Goal: Navigation & Orientation: Find specific page/section

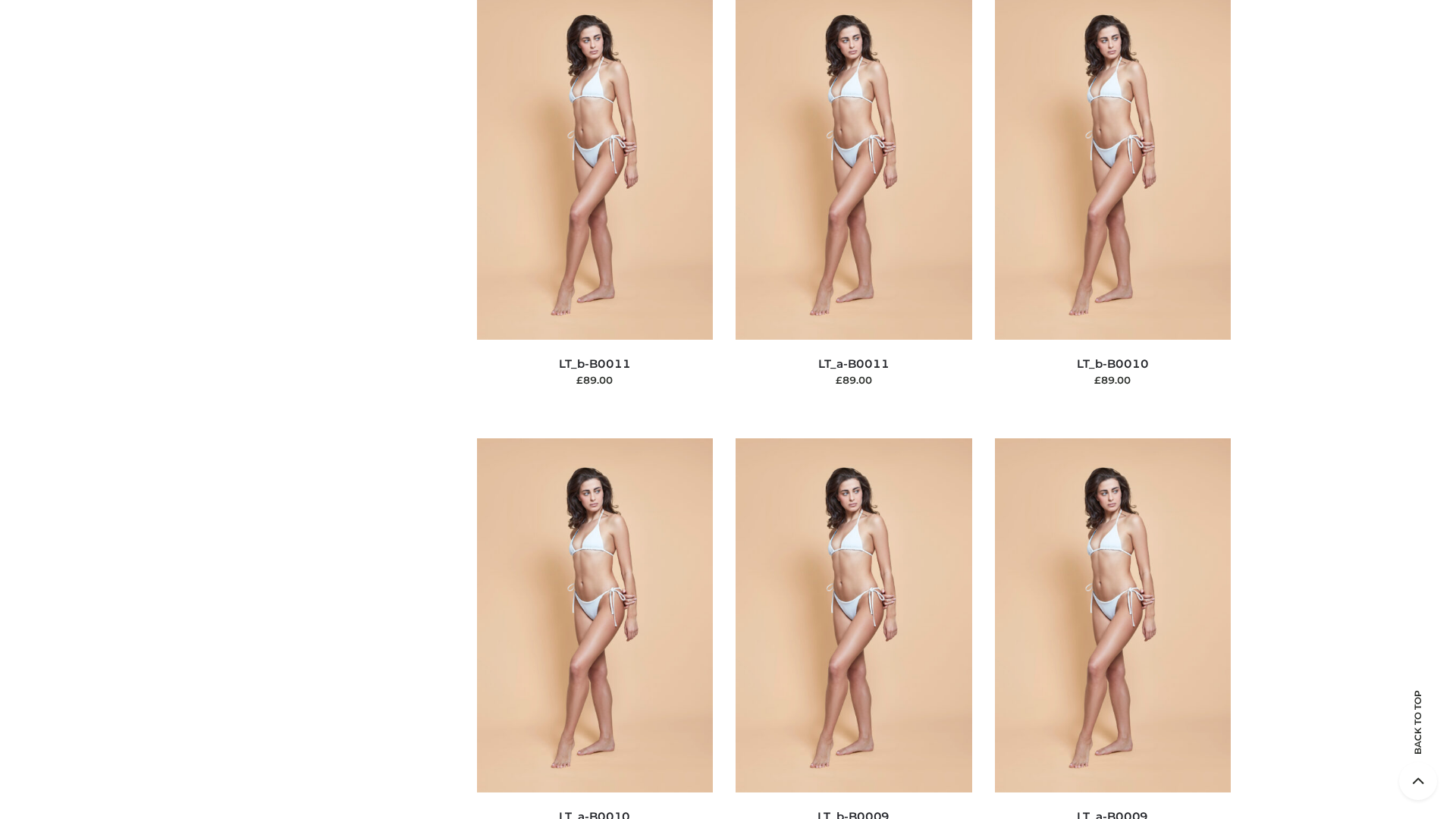
scroll to position [6809, 0]
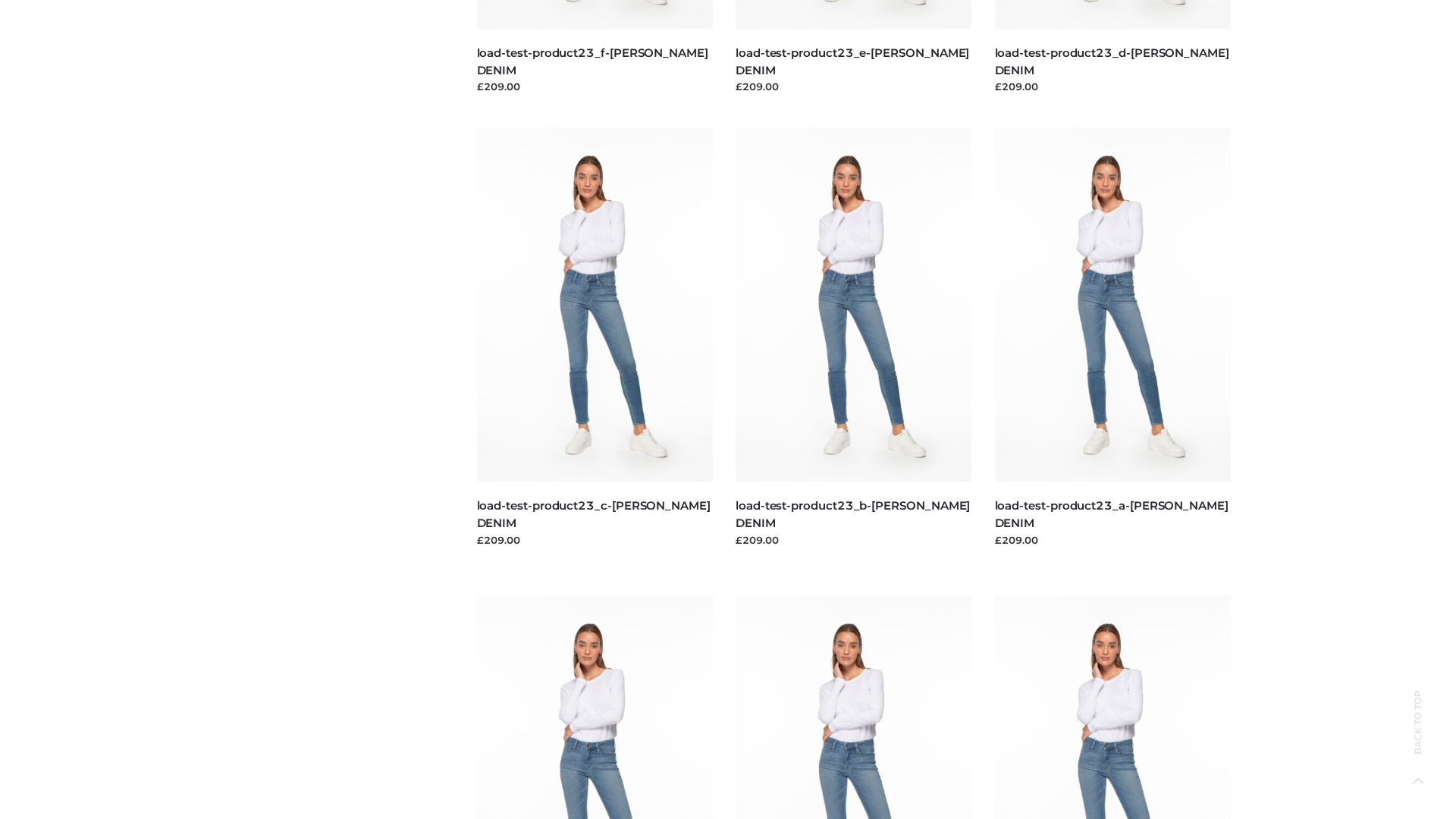
scroll to position [1330, 0]
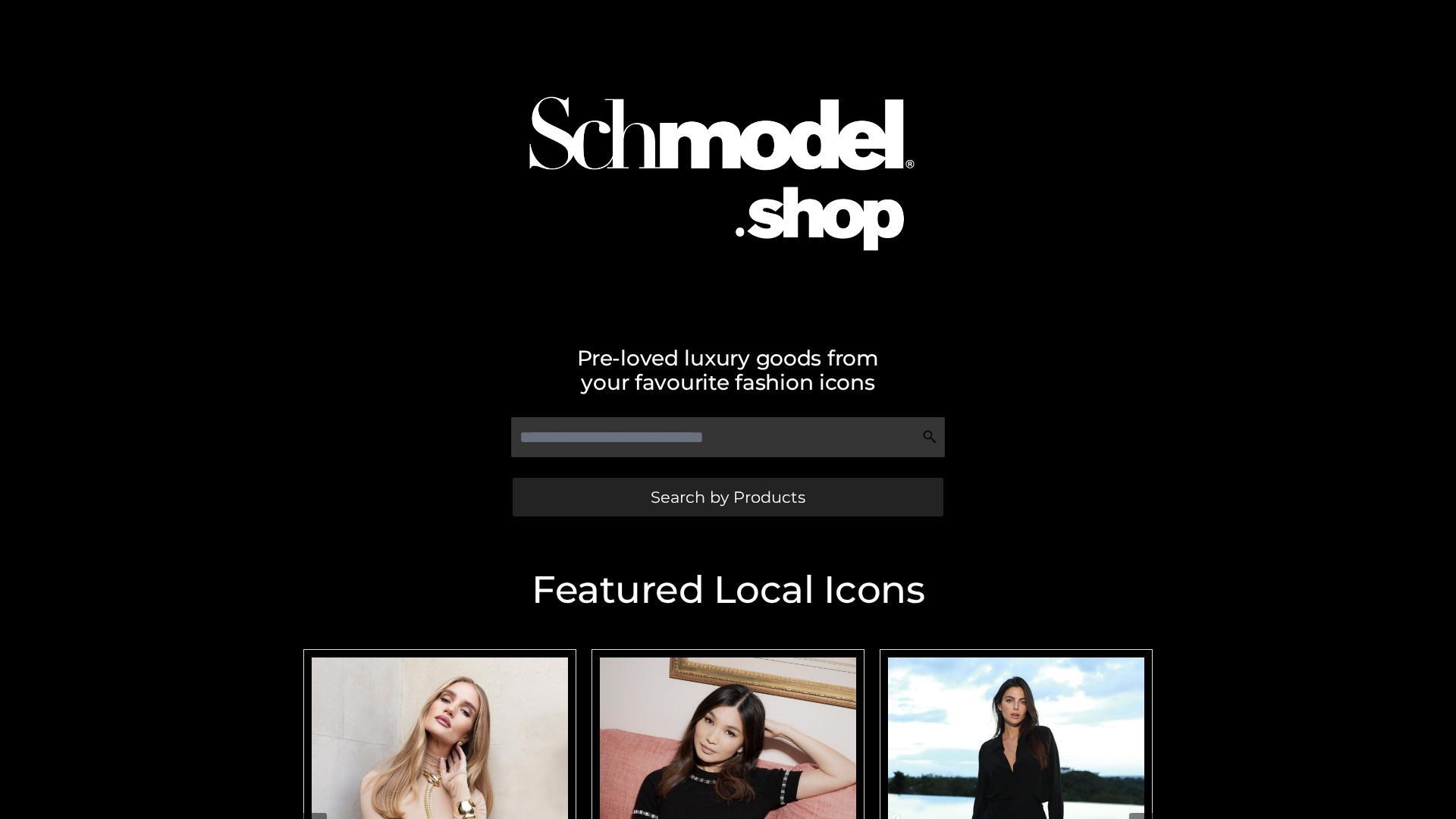
click at [727, 497] on span "Search by Products" at bounding box center [728, 497] width 155 height 16
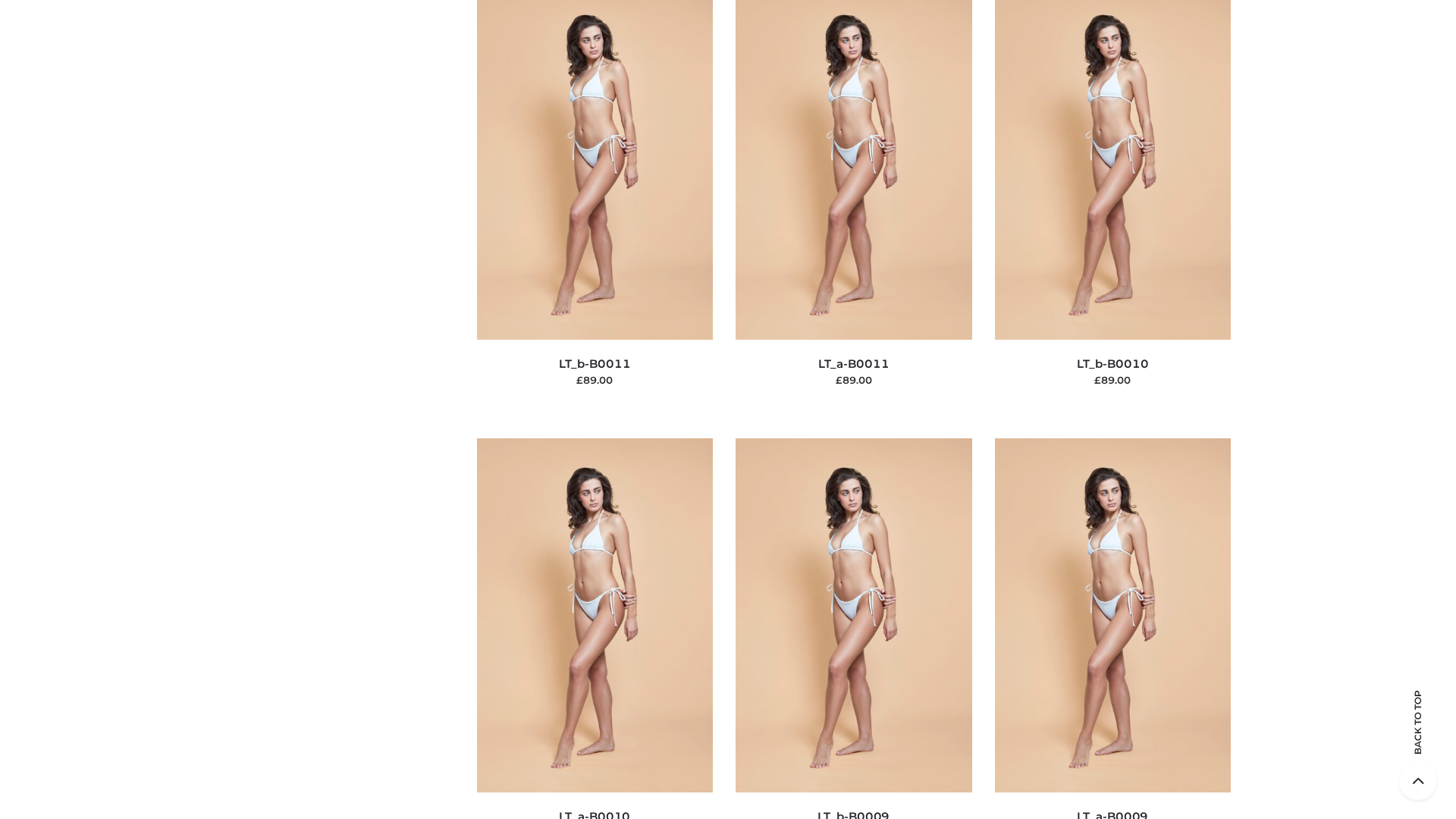
scroll to position [6809, 0]
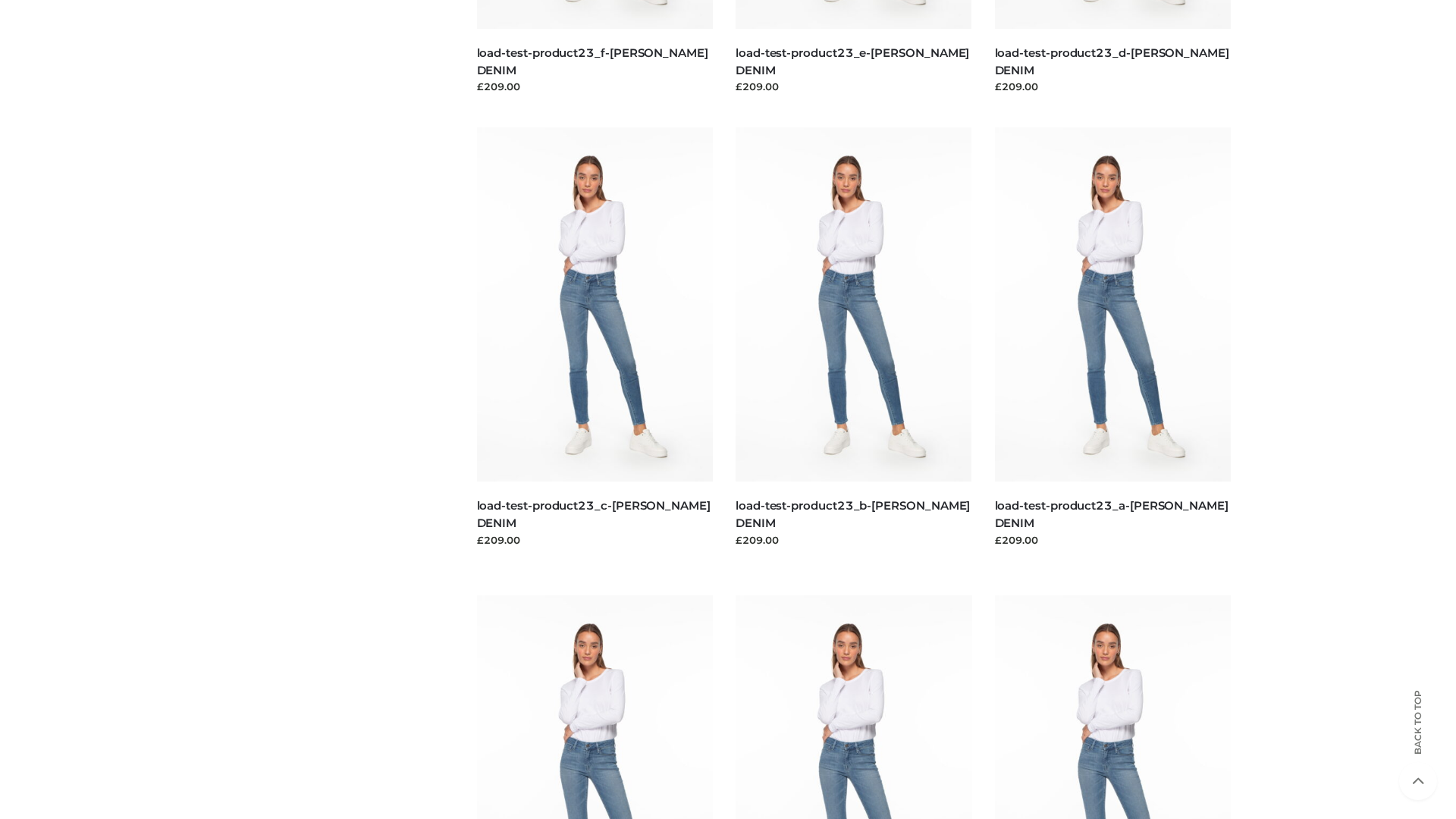
scroll to position [1330, 0]
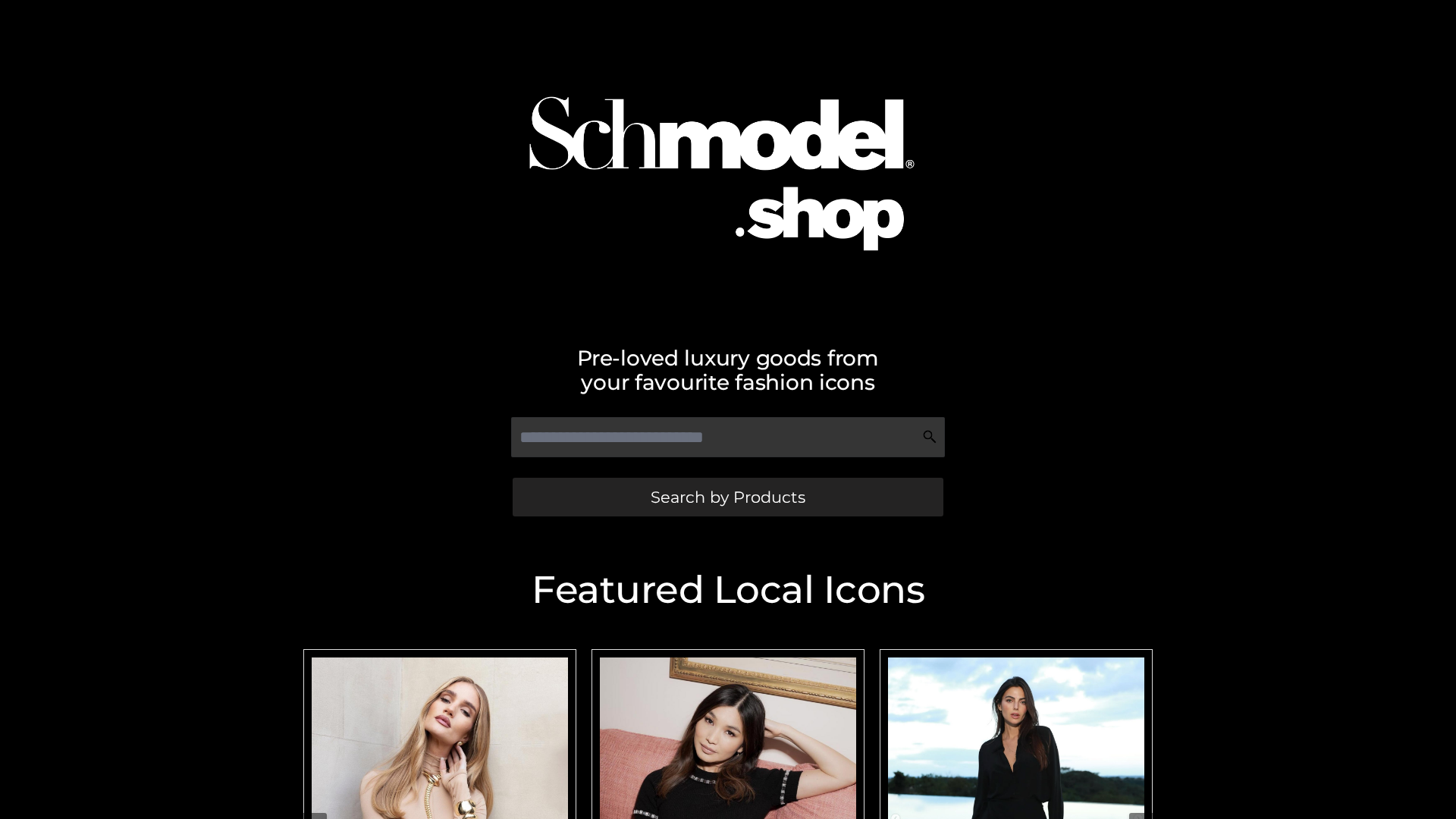
click at [727, 497] on span "Search by Products" at bounding box center [728, 497] width 155 height 16
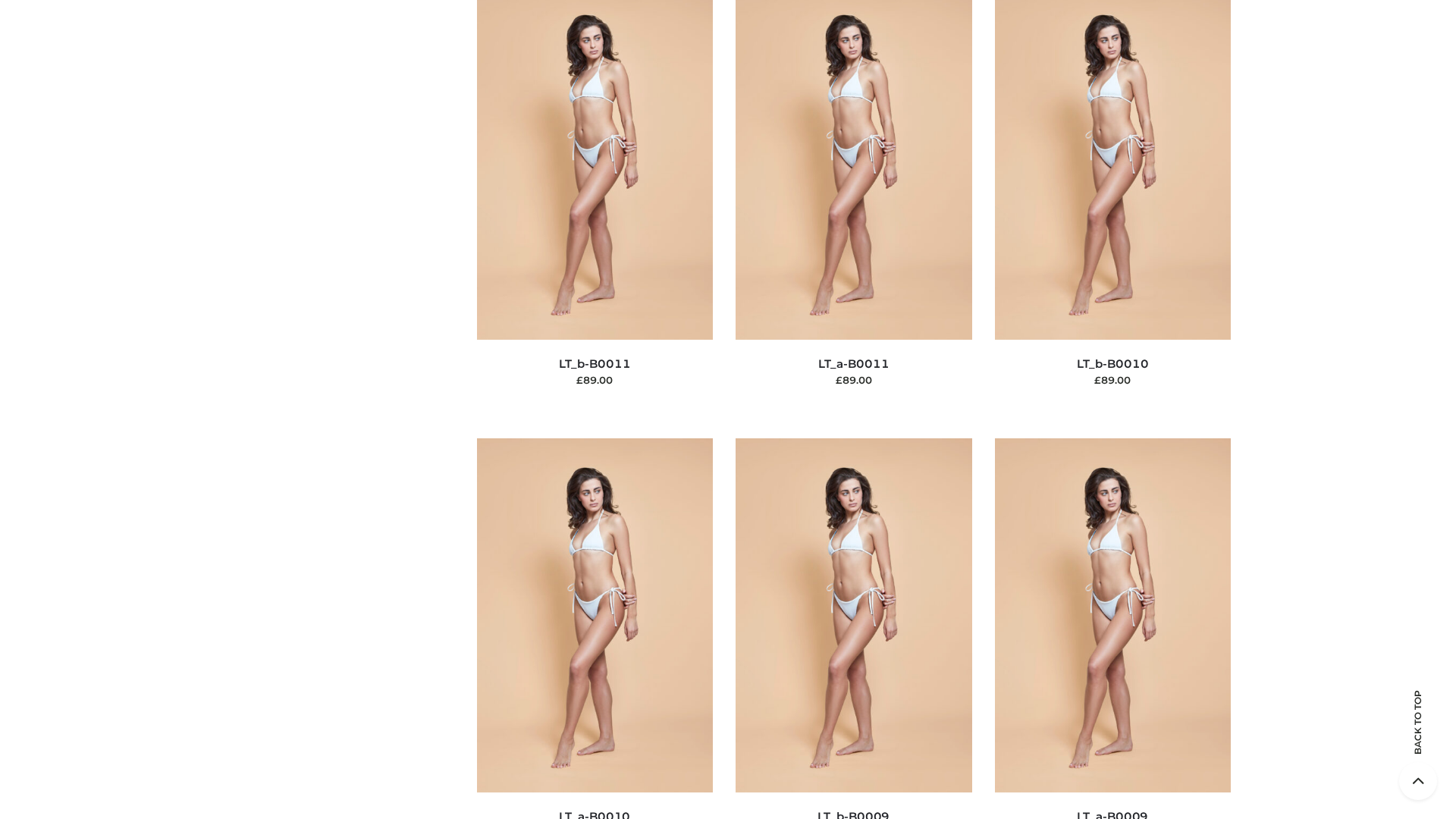
scroll to position [6809, 0]
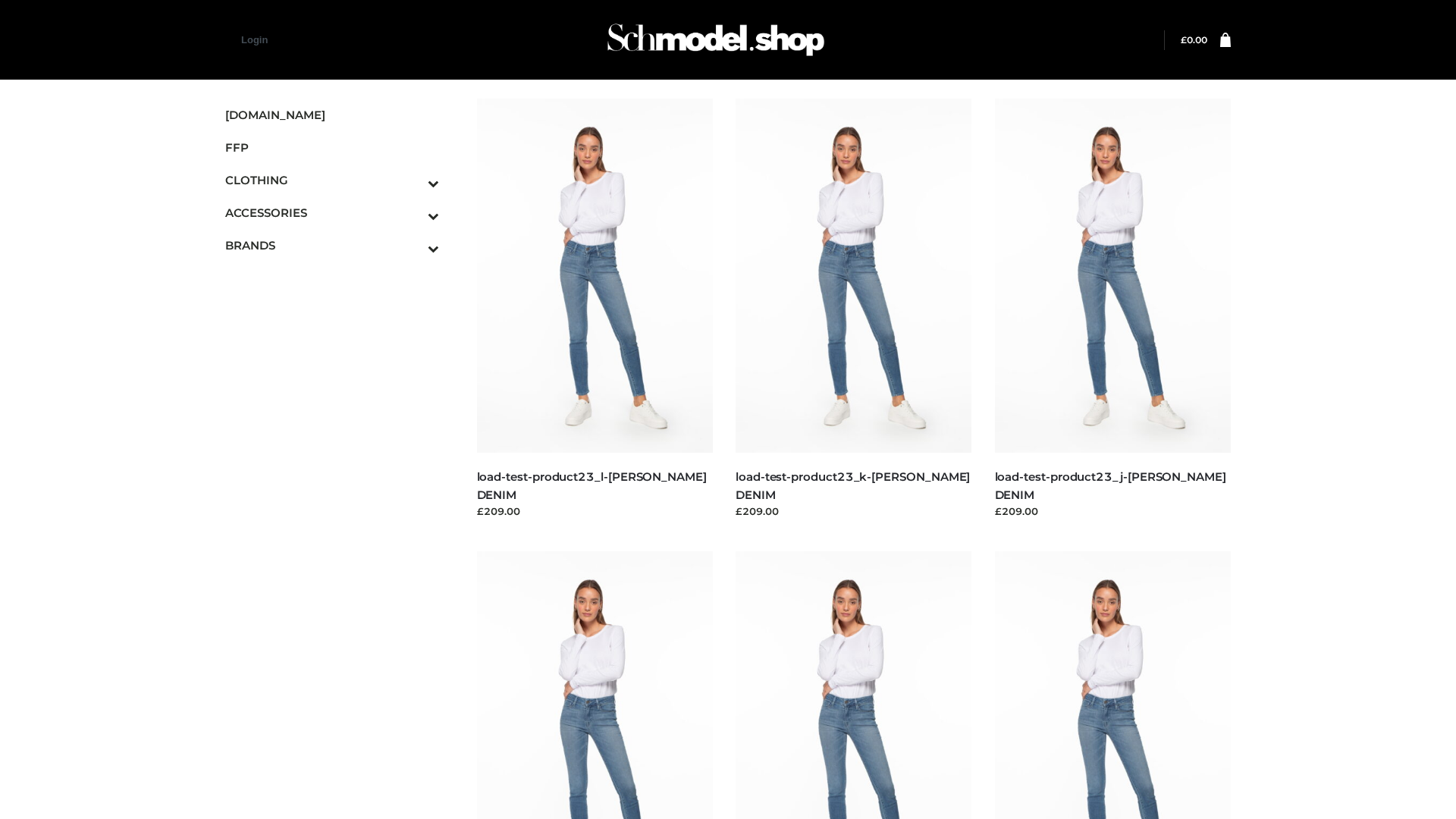
scroll to position [1330, 0]
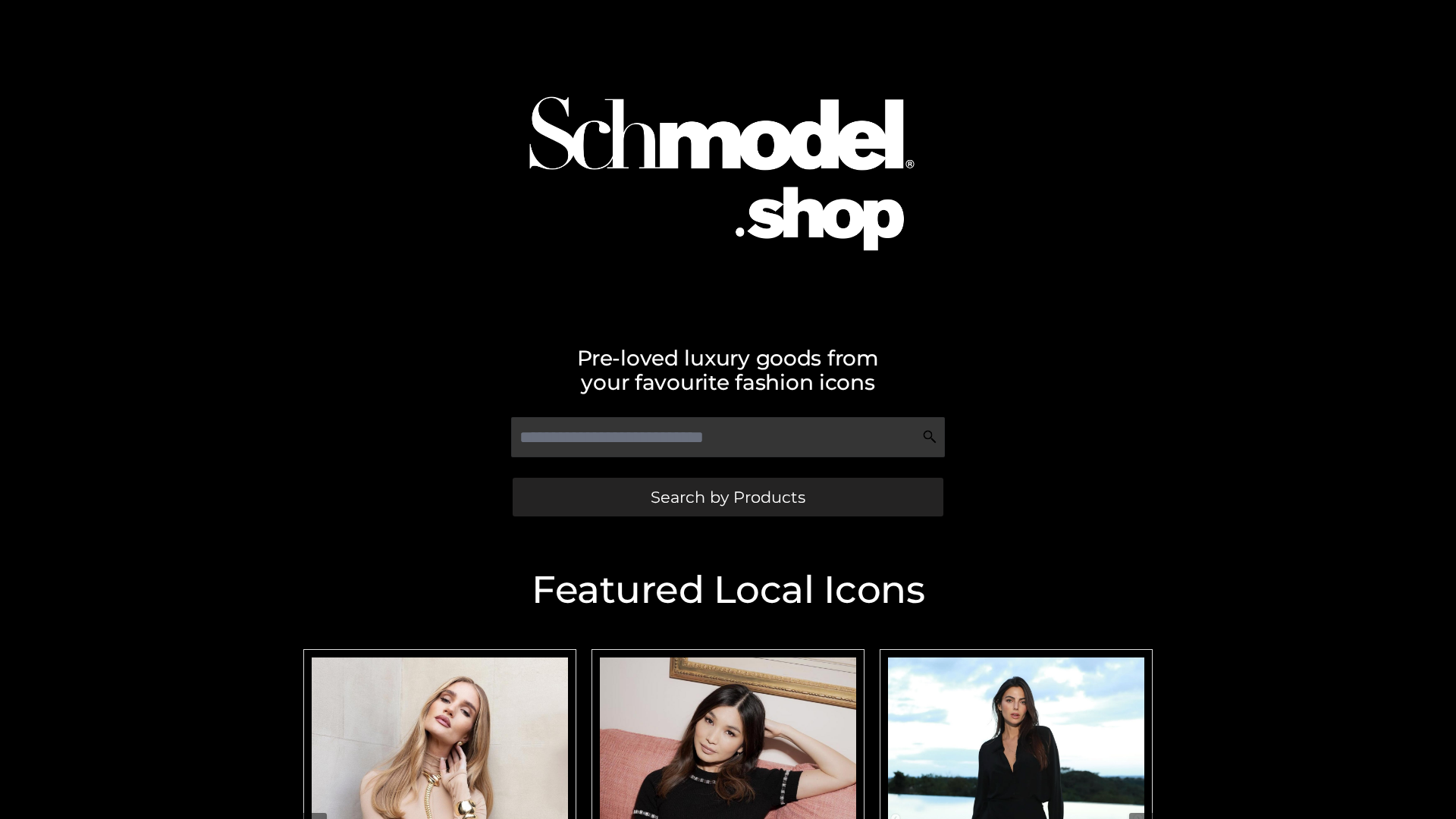
click at [727, 497] on span "Search by Products" at bounding box center [728, 497] width 155 height 16
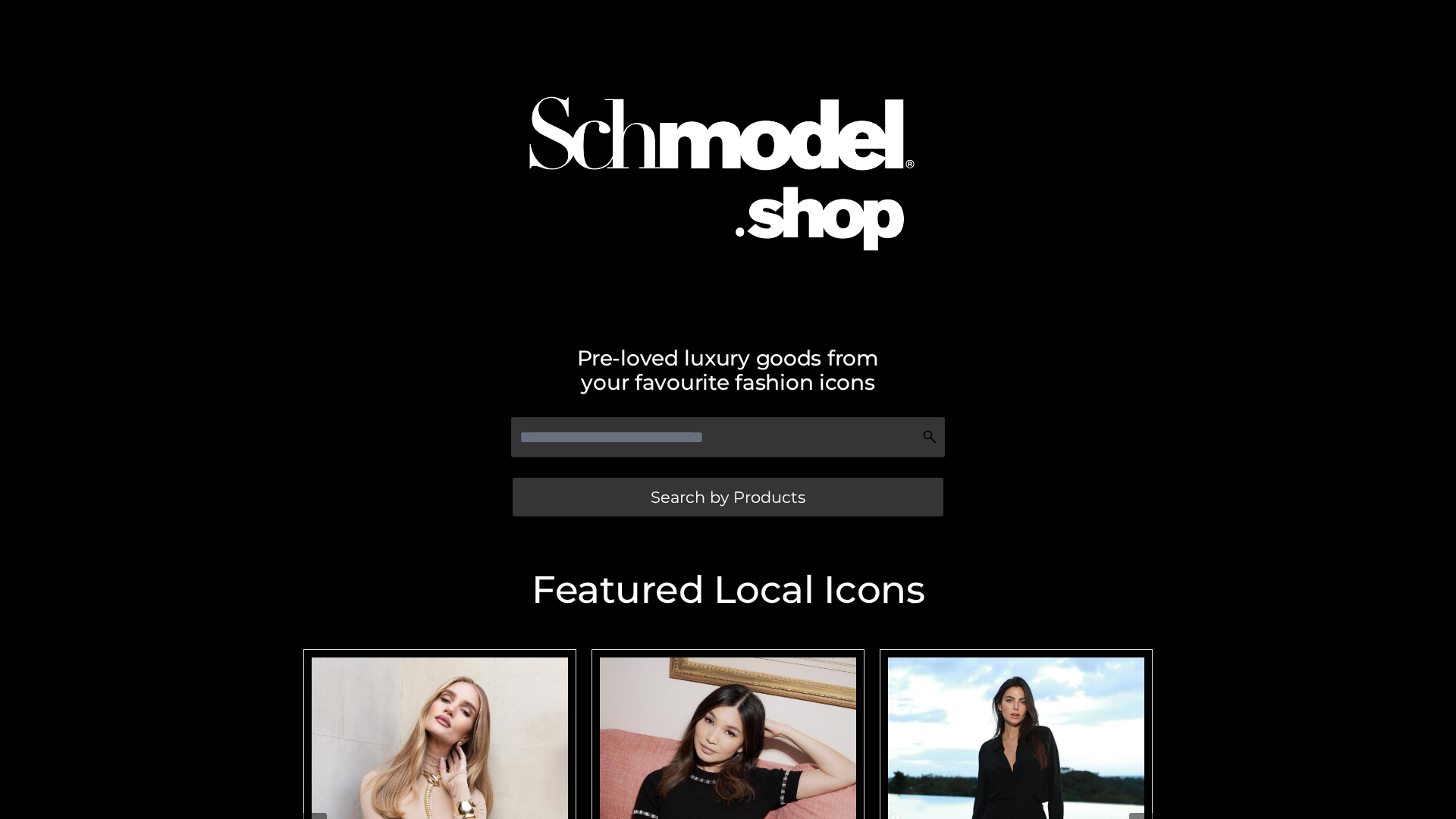
click at [727, 497] on span "Search by Products" at bounding box center [728, 497] width 155 height 16
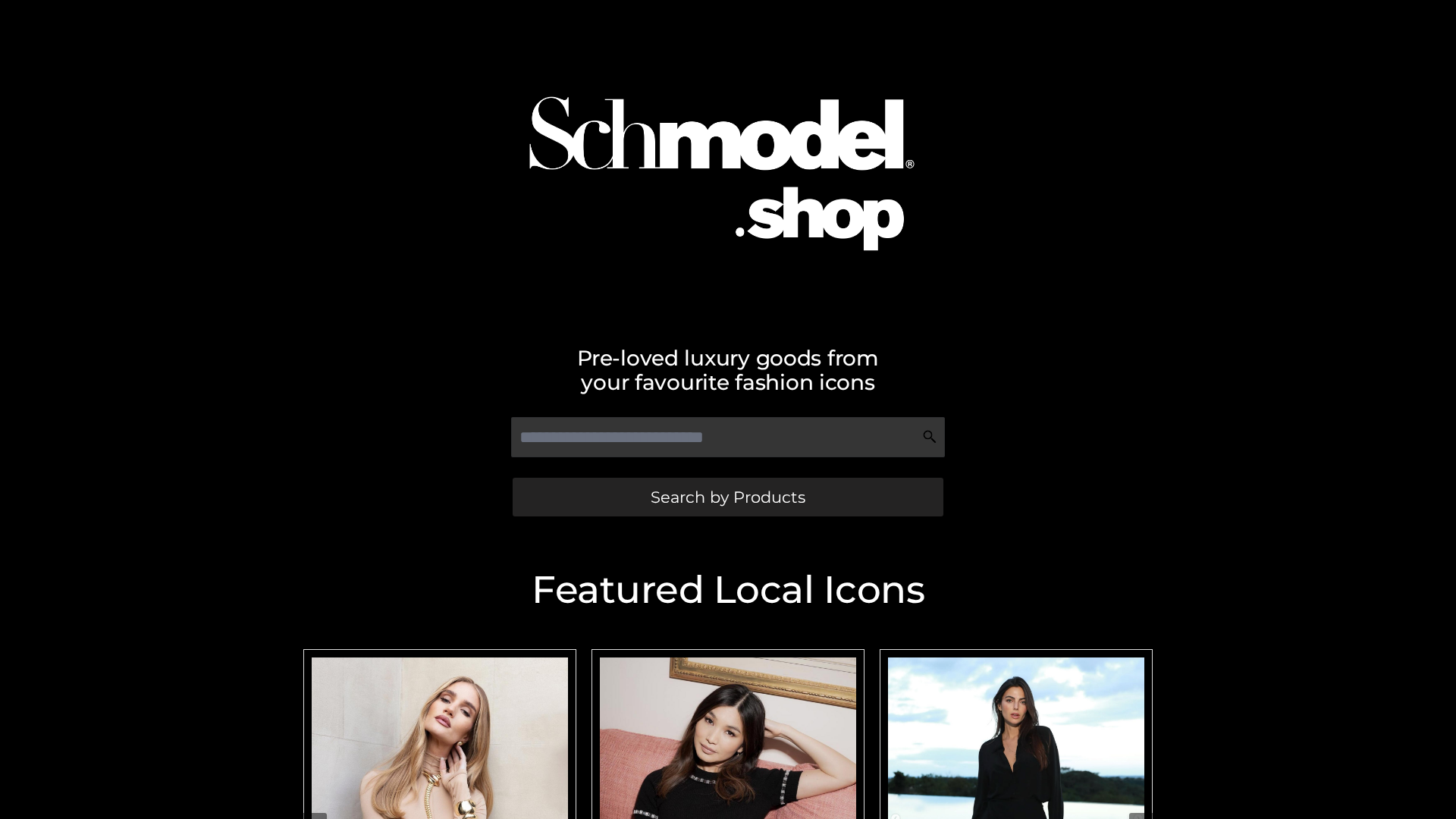
click at [727, 497] on span "Search by Products" at bounding box center [728, 497] width 155 height 16
